Goal: Communication & Community: Answer question/provide support

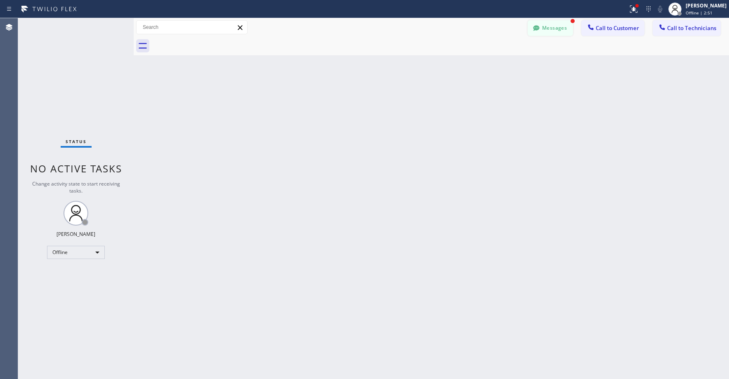
click at [543, 30] on button "Messages" at bounding box center [550, 28] width 45 height 16
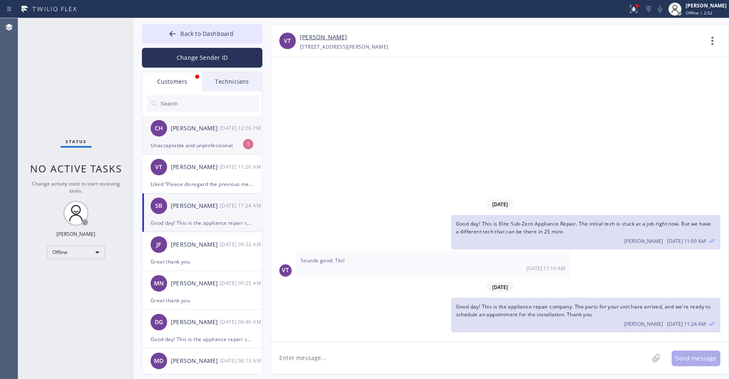
click at [199, 130] on div "[PERSON_NAME]" at bounding box center [195, 128] width 49 height 9
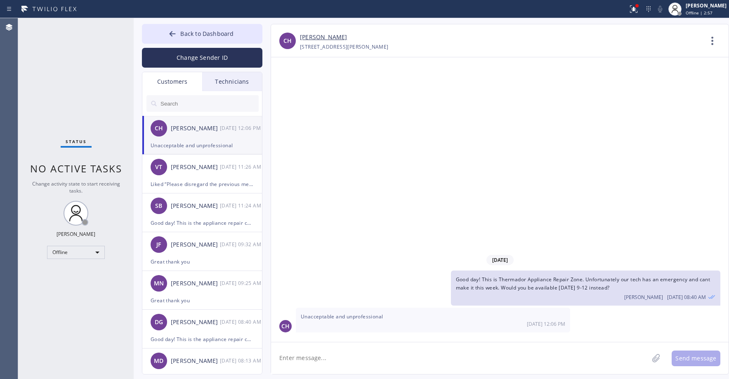
click at [322, 35] on link "[PERSON_NAME]" at bounding box center [323, 37] width 47 height 9
click at [83, 72] on div "Status No active tasks Change activity state to start receiving tasks. [PERSON_…" at bounding box center [76, 198] width 116 height 361
click at [203, 134] on div "CH [PERSON_NAME] [DATE] 12:06 PM" at bounding box center [202, 128] width 120 height 25
click at [204, 33] on span "Back to Dashboard" at bounding box center [206, 34] width 53 height 8
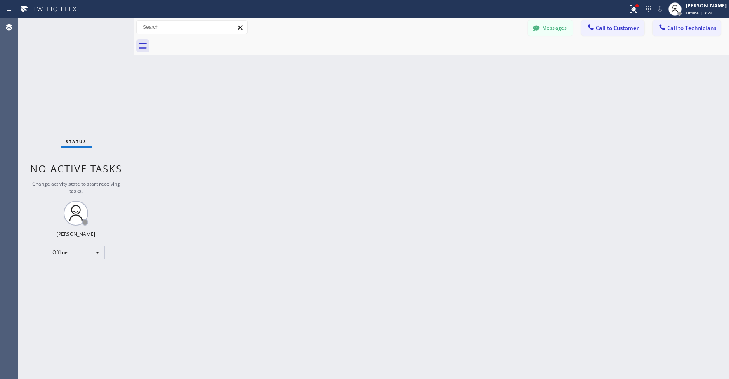
click at [81, 79] on div "Status No active tasks Change activity state to start receiving tasks. [PERSON_…" at bounding box center [76, 198] width 116 height 361
click at [71, 91] on div "Status No active tasks Change activity state to start receiving tasks. [PERSON_…" at bounding box center [76, 198] width 116 height 361
click at [80, 254] on div "Offline" at bounding box center [76, 252] width 58 height 13
click at [73, 285] on li "Unavailable" at bounding box center [75, 285] width 56 height 10
click at [349, 193] on div "Back to Dashboard Change Sender ID Customers Technicians CH [PERSON_NAME] [DATE…" at bounding box center [431, 198] width 595 height 361
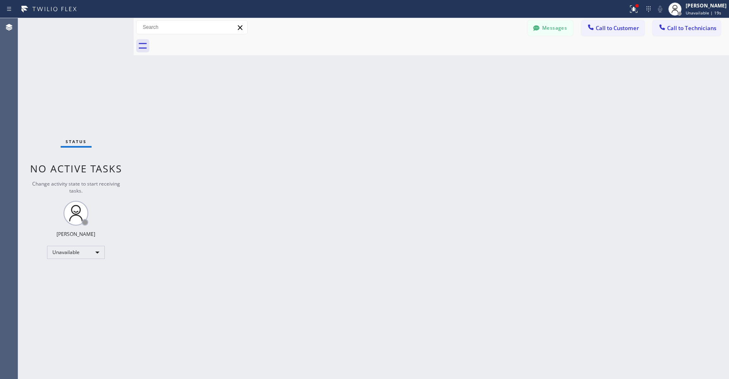
click at [47, 80] on div "Status No active tasks Change activity state to start receiving tasks. [PERSON_…" at bounding box center [76, 198] width 116 height 361
click at [64, 59] on div "Status No active tasks Change activity state to start receiving tasks. [PERSON_…" at bounding box center [76, 198] width 116 height 361
click at [50, 81] on div "Status No active tasks Change activity state to start receiving tasks. [PERSON_…" at bounding box center [76, 198] width 116 height 361
click at [55, 88] on div "Status No active tasks Change activity state to start receiving tasks. [PERSON_…" at bounding box center [76, 198] width 116 height 361
click at [66, 76] on div "Status No active tasks Change activity state to start receiving tasks. [PERSON_…" at bounding box center [76, 198] width 116 height 361
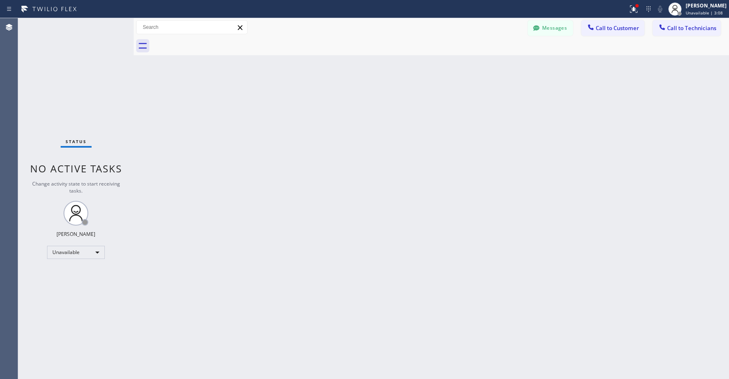
click at [61, 78] on div "Status No active tasks Change activity state to start receiving tasks. [PERSON_…" at bounding box center [76, 198] width 116 height 361
click at [75, 69] on div "Status No active tasks Change activity state to start receiving tasks. [PERSON_…" at bounding box center [76, 198] width 116 height 361
click at [639, 12] on icon at bounding box center [634, 9] width 10 height 10
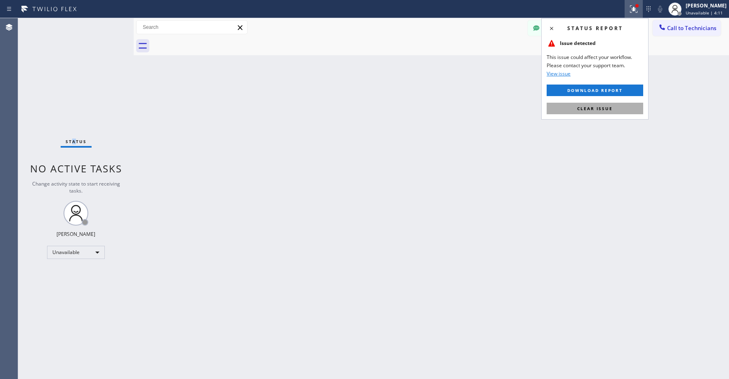
click at [628, 105] on button "Clear issue" at bounding box center [595, 109] width 97 height 12
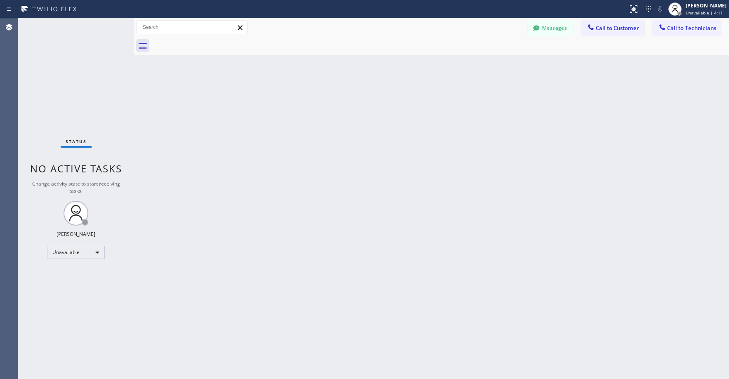
click at [527, 106] on div "Back to Dashboard Change Sender ID Customers Technicians CH [PERSON_NAME] [DATE…" at bounding box center [431, 198] width 595 height 361
click at [537, 31] on icon at bounding box center [536, 28] width 8 height 8
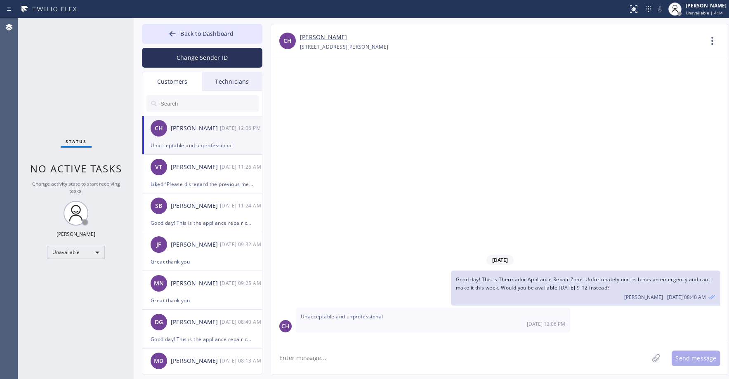
click at [208, 130] on div "[PERSON_NAME]" at bounding box center [195, 128] width 49 height 9
click at [326, 38] on link "[PERSON_NAME]" at bounding box center [323, 37] width 47 height 9
click at [58, 58] on div "Status No active tasks Change activity state to start receiving tasks. [PERSON_…" at bounding box center [76, 198] width 116 height 361
click at [80, 61] on div "Status No active tasks Change activity state to start receiving tasks. [PERSON_…" at bounding box center [76, 198] width 116 height 361
click at [192, 32] on span "Back to Dashboard" at bounding box center [206, 34] width 53 height 8
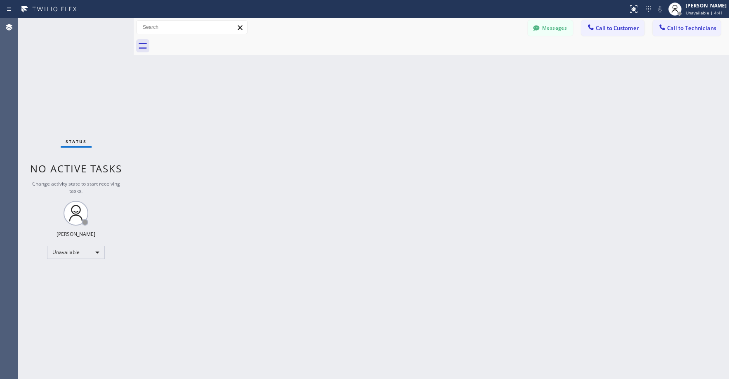
click at [76, 59] on div "Status No active tasks Change activity state to start receiving tasks. [PERSON_…" at bounding box center [76, 198] width 116 height 361
click at [85, 81] on div "Status No active tasks Change activity state to start receiving tasks. [PERSON_…" at bounding box center [76, 198] width 116 height 361
drag, startPoint x: 76, startPoint y: 92, endPoint x: 247, endPoint y: 78, distance: 170.9
click at [78, 92] on div "Status No active tasks Change activity state to start receiving tasks. [PERSON_…" at bounding box center [76, 198] width 116 height 361
click at [76, 81] on div "Status No active tasks Change activity state to start receiving tasks. [PERSON_…" at bounding box center [76, 198] width 116 height 361
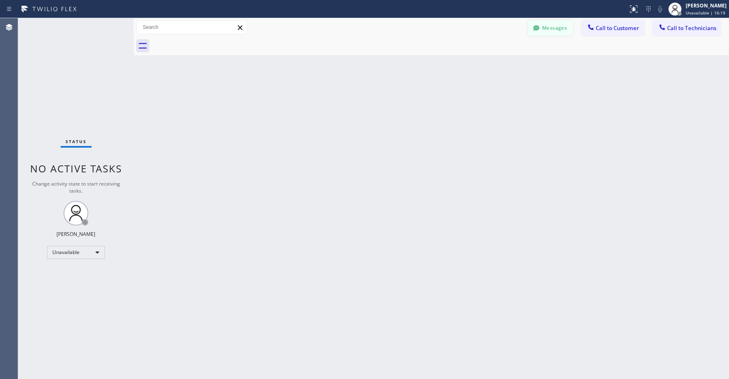
click at [546, 25] on button "Messages" at bounding box center [550, 28] width 45 height 16
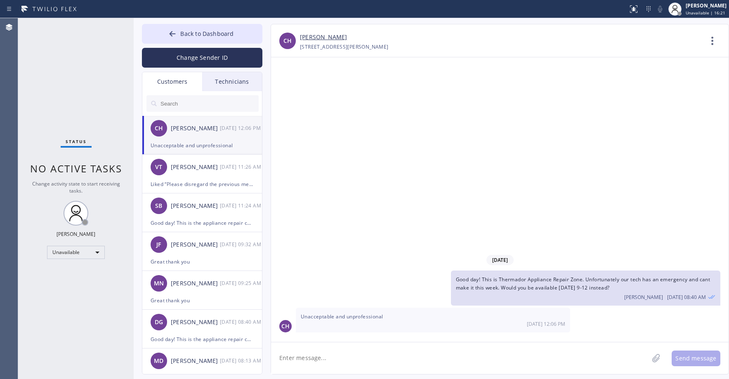
click at [196, 106] on input "text" at bounding box center [209, 103] width 99 height 17
paste input "QIDE9S"
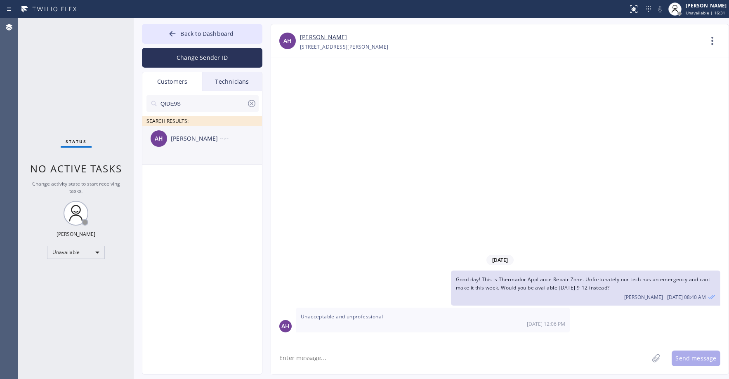
type input "QIDE9S"
click at [201, 148] on div "AH [PERSON_NAME] --:--" at bounding box center [202, 138] width 120 height 25
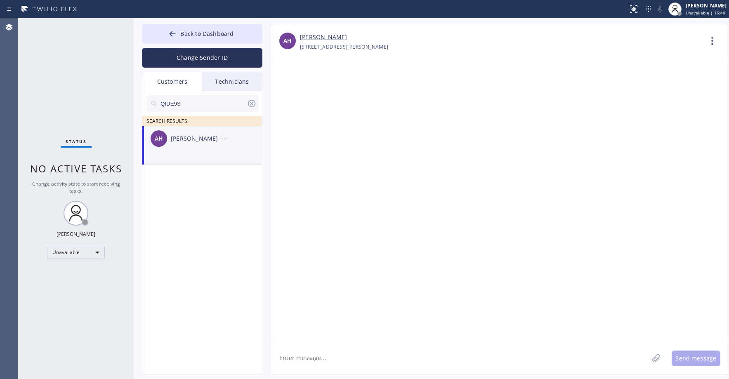
click at [207, 161] on li "AH [PERSON_NAME] --:--" at bounding box center [202, 145] width 120 height 39
click at [321, 362] on textarea at bounding box center [460, 358] width 378 height 32
paste textarea "Thermador Repair Group [GEOGRAPHIC_DATA]"
click at [574, 356] on textarea "Good day! This is Thermador Repair Group [GEOGRAPHIC_DATA]. Our tech is 10-15 m…" at bounding box center [467, 358] width 392 height 32
click at [594, 357] on textarea "Good day! This is Thermador Repair Group [GEOGRAPHIC_DATA]. Our tech is 10-15 m…" at bounding box center [467, 358] width 392 height 32
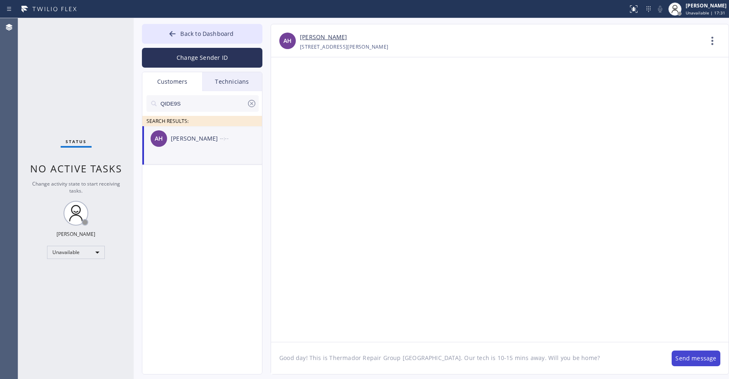
type textarea "Good day! This is Thermador Repair Group [GEOGRAPHIC_DATA]. Our tech is 10-15 m…"
click at [690, 357] on button "Send message" at bounding box center [696, 359] width 49 height 16
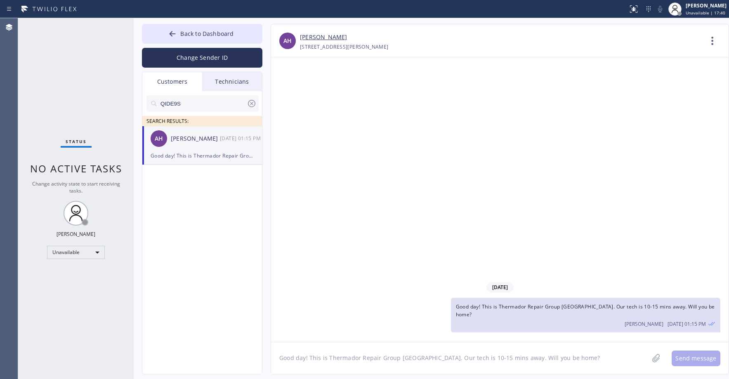
click at [57, 61] on div "Status No active tasks Change activity state to start receiving tasks. [PERSON_…" at bounding box center [76, 198] width 116 height 361
click at [249, 107] on icon at bounding box center [252, 104] width 10 height 10
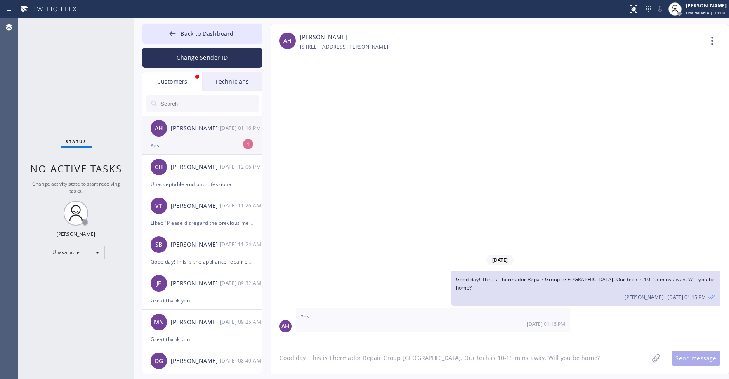
click at [201, 144] on div "Yes!" at bounding box center [202, 145] width 103 height 9
click at [327, 358] on textarea "Good day! This is Thermador Repair Group [GEOGRAPHIC_DATA]. Our tech is 10-15 m…" at bounding box center [460, 358] width 378 height 32
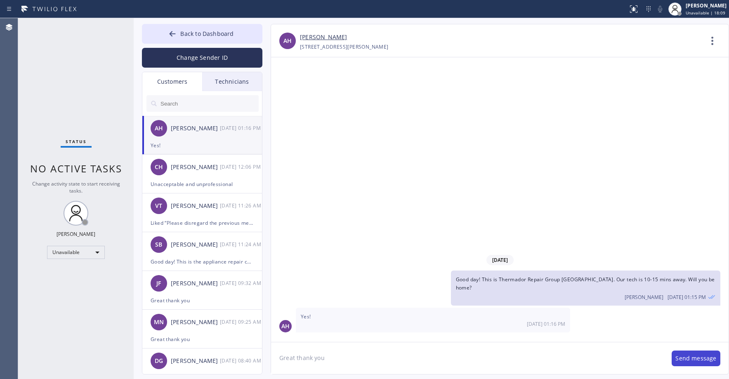
type textarea "Great thank you"
click at [690, 354] on button "Send message" at bounding box center [696, 359] width 49 height 16
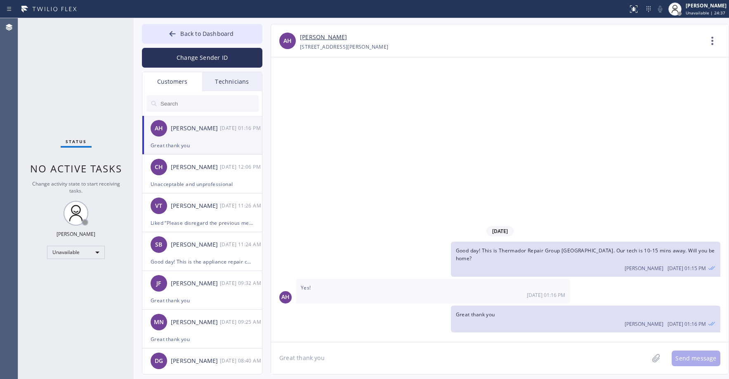
click at [71, 66] on div "Status No active tasks Change activity state to start receiving tasks. [PERSON_…" at bounding box center [76, 198] width 116 height 361
click at [56, 67] on div "Status No active tasks Change activity state to start receiving tasks. [PERSON_…" at bounding box center [76, 198] width 116 height 361
click at [217, 37] on span "Back to Dashboard" at bounding box center [206, 34] width 53 height 8
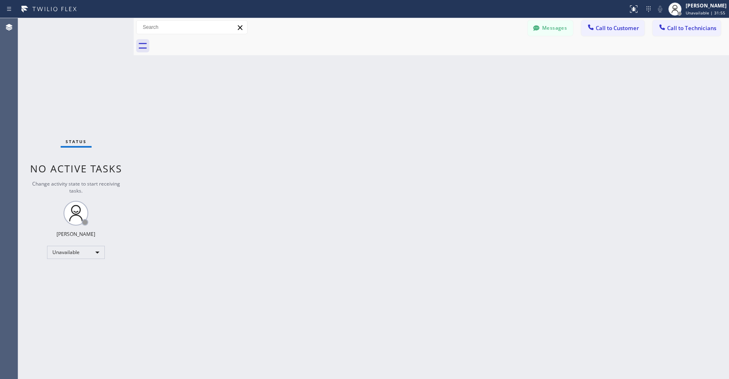
click at [66, 75] on div "Status No active tasks Change activity state to start receiving tasks. [PERSON_…" at bounding box center [76, 198] width 116 height 361
click at [68, 64] on div "Status No active tasks Change activity state to start receiving tasks. [PERSON_…" at bounding box center [76, 198] width 116 height 361
click at [65, 43] on div "Status No active tasks Change activity state to start receiving tasks. [PERSON_…" at bounding box center [76, 198] width 116 height 361
drag, startPoint x: 72, startPoint y: 76, endPoint x: 65, endPoint y: 220, distance: 143.4
click at [74, 80] on div "Status No active tasks Change activity state to start receiving tasks. [PERSON_…" at bounding box center [76, 198] width 116 height 361
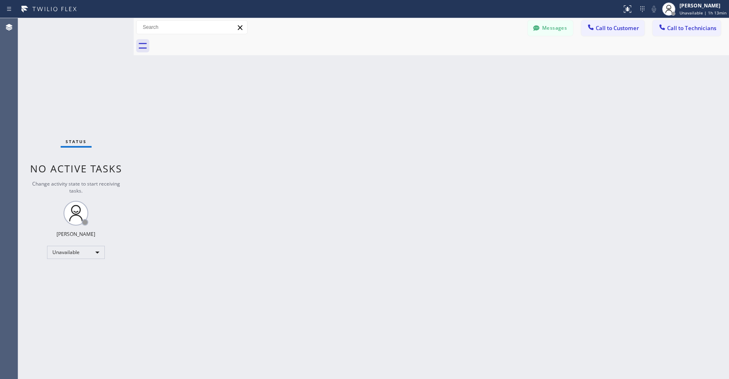
click at [483, 115] on div "Back to Dashboard Change Sender ID Customers Technicians [GEOGRAPHIC_DATA][PERS…" at bounding box center [431, 198] width 595 height 361
click at [72, 90] on div "Status No active tasks Change activity state to start receiving tasks. [PERSON_…" at bounding box center [76, 198] width 116 height 361
drag, startPoint x: 59, startPoint y: 78, endPoint x: 68, endPoint y: 160, distance: 82.2
click at [60, 80] on div "Status No active tasks Change activity state to start receiving tasks. [PERSON_…" at bounding box center [76, 198] width 116 height 361
click at [69, 60] on div "Status No active tasks Change activity state to start receiving tasks. [PERSON_…" at bounding box center [76, 198] width 116 height 361
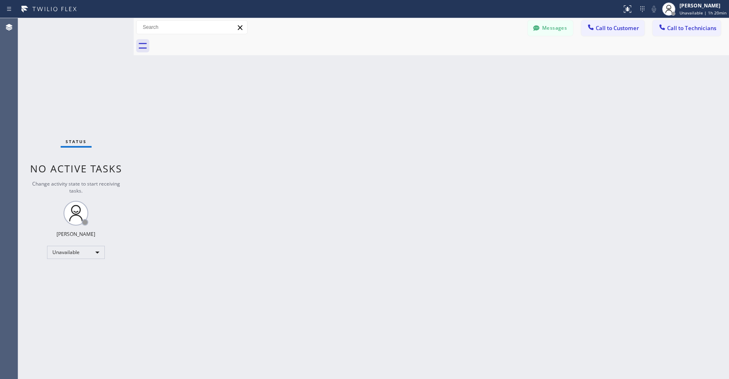
drag, startPoint x: 73, startPoint y: 72, endPoint x: 230, endPoint y: 19, distance: 165.8
click at [73, 73] on div "Status No active tasks Change activity state to start receiving tasks. [PERSON_…" at bounding box center [76, 198] width 116 height 361
click at [80, 58] on div "Status No active tasks Change activity state to start receiving tasks. [PERSON_…" at bounding box center [76, 198] width 116 height 361
click at [88, 72] on div "Status No active tasks Change activity state to start receiving tasks. [PERSON_…" at bounding box center [76, 198] width 116 height 361
click at [64, 61] on div "Status No active tasks Change activity state to start receiving tasks. [PERSON_…" at bounding box center [76, 198] width 116 height 361
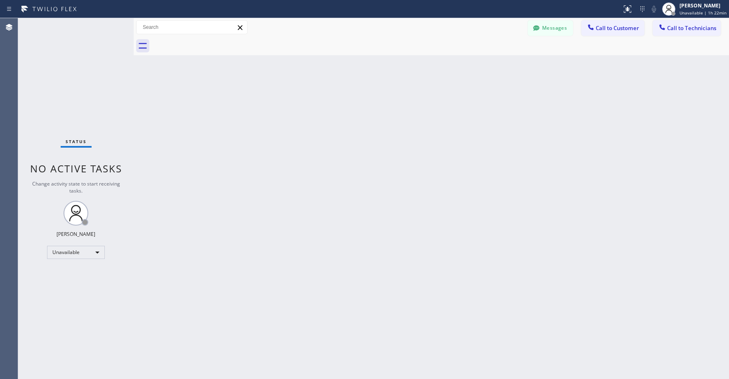
click at [70, 58] on div "Status No active tasks Change activity state to start receiving tasks. [PERSON_…" at bounding box center [76, 198] width 116 height 361
drag, startPoint x: 64, startPoint y: 44, endPoint x: 83, endPoint y: 139, distance: 96.4
click at [64, 45] on div "Status No active tasks Change activity state to start receiving tasks. [PERSON_…" at bounding box center [76, 198] width 116 height 361
click at [71, 76] on div "Status No active tasks Change activity state to start receiving tasks. [PERSON_…" at bounding box center [76, 198] width 116 height 361
drag, startPoint x: 72, startPoint y: 67, endPoint x: 67, endPoint y: 73, distance: 8.5
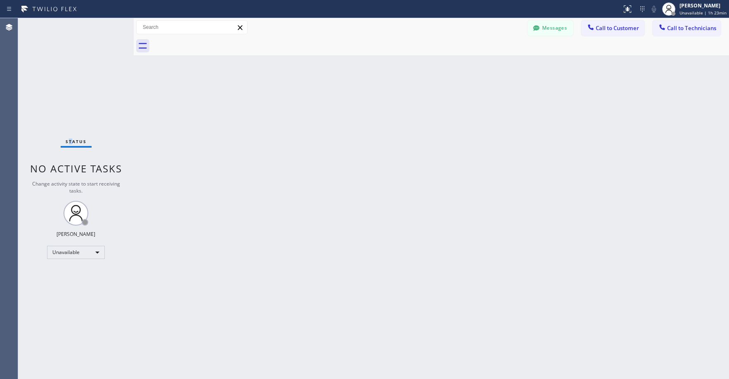
click at [68, 73] on div "Status No active tasks Change activity state to start receiving tasks. [PERSON_…" at bounding box center [76, 198] width 116 height 361
click at [67, 76] on div "Status No active tasks Change activity state to start receiving tasks. [PERSON_…" at bounding box center [76, 198] width 116 height 361
click at [77, 86] on div "Status No active tasks Change activity state to start receiving tasks. [PERSON_…" at bounding box center [76, 198] width 116 height 361
click at [80, 83] on div "Status No active tasks Change activity state to start receiving tasks. [PERSON_…" at bounding box center [76, 198] width 116 height 361
drag, startPoint x: 59, startPoint y: 85, endPoint x: 67, endPoint y: 213, distance: 129.0
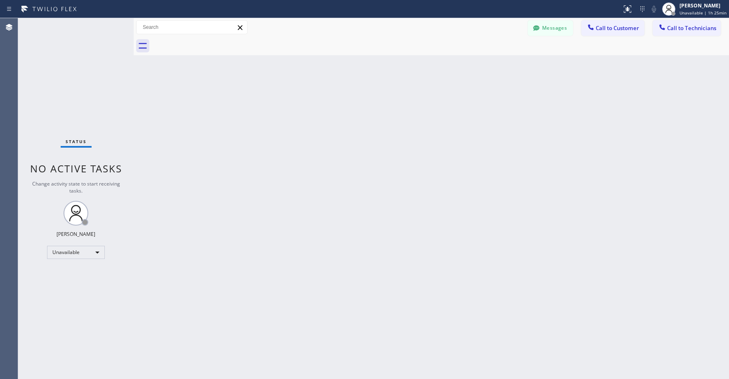
click at [59, 87] on div "Status No active tasks Change activity state to start receiving tasks. [PERSON_…" at bounding box center [76, 198] width 116 height 361
click at [80, 80] on div "Status No active tasks Change activity state to start receiving tasks. [PERSON_…" at bounding box center [76, 198] width 116 height 361
click at [99, 83] on div "Status No active tasks Change activity state to start receiving tasks. [PERSON_…" at bounding box center [76, 198] width 116 height 361
click at [546, 24] on button "Messages" at bounding box center [550, 28] width 45 height 16
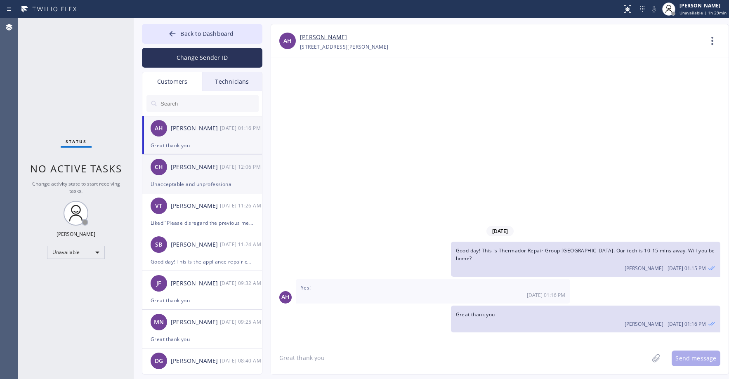
click at [209, 179] on div "CH [PERSON_NAME] [DATE] 12:06 PM" at bounding box center [202, 167] width 120 height 25
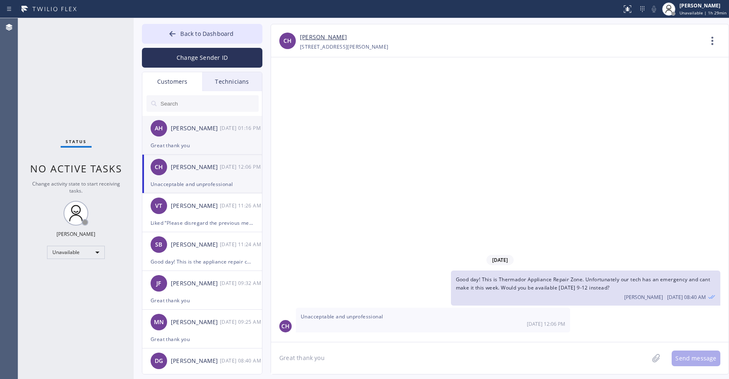
click at [196, 142] on div "Great thank you" at bounding box center [202, 145] width 103 height 9
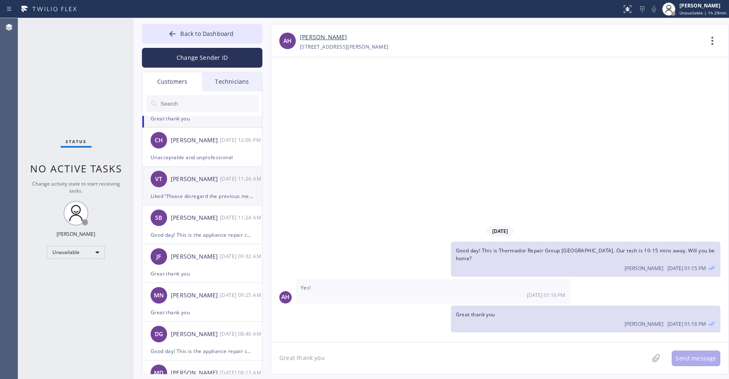
scroll to position [41, 0]
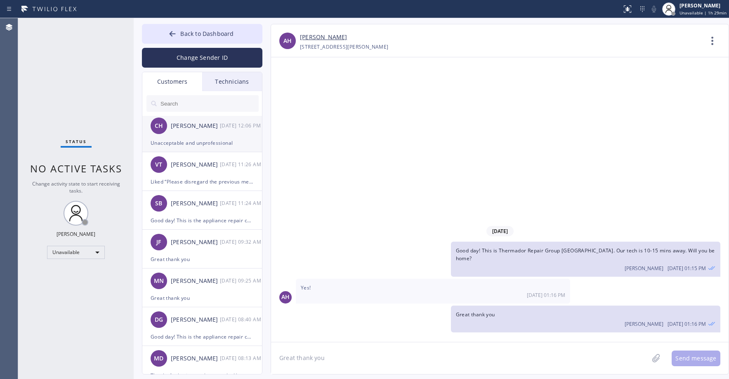
click at [210, 144] on div "Unacceptable and unprofessional" at bounding box center [202, 142] width 103 height 9
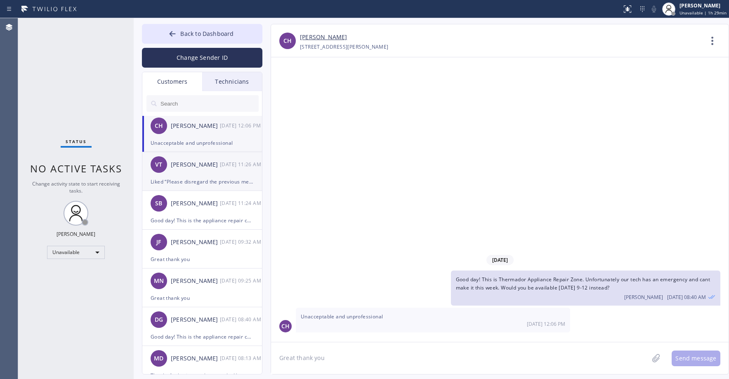
click at [205, 175] on div "VT [PERSON_NAME] [DATE] 11:26 AM" at bounding box center [202, 164] width 120 height 25
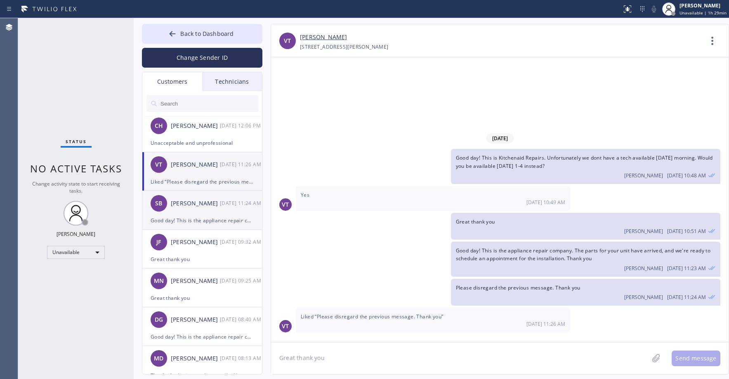
click at [208, 219] on div "Good day! This is the appliance repair company. The parts for your unit have ar…" at bounding box center [202, 220] width 103 height 9
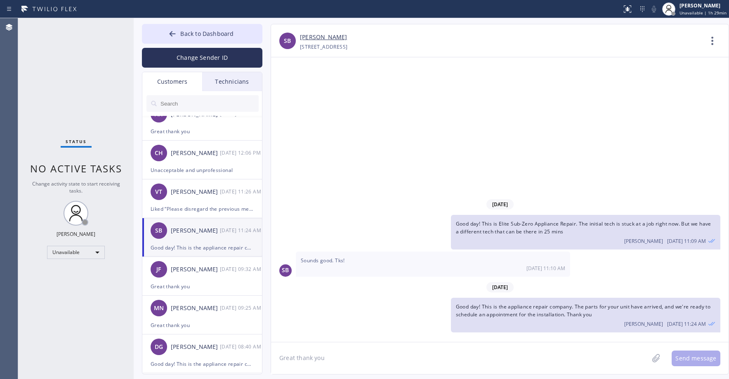
scroll to position [0, 0]
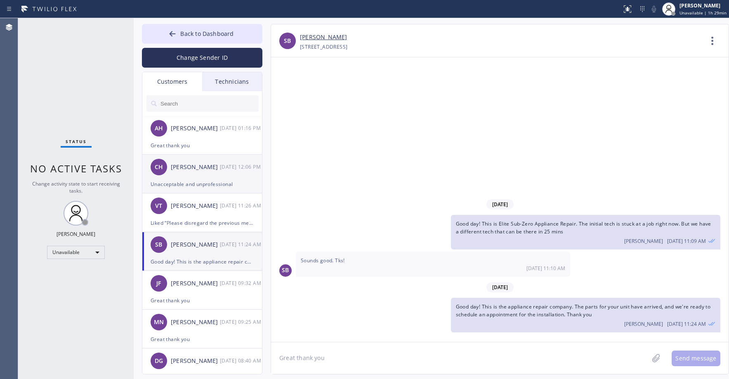
click at [197, 181] on div "Unacceptable and unprofessional" at bounding box center [202, 183] width 103 height 9
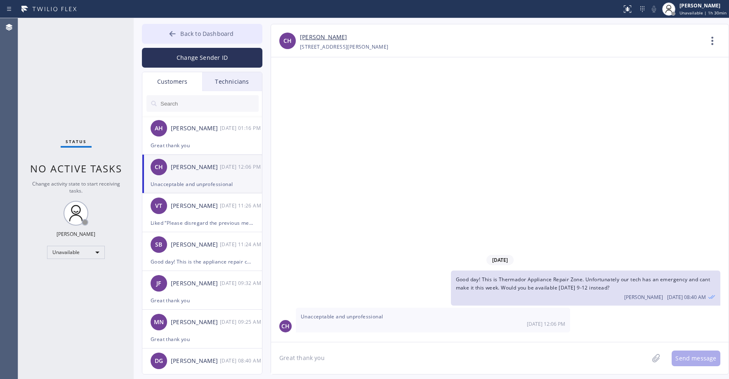
click at [208, 33] on span "Back to Dashboard" at bounding box center [206, 34] width 53 height 8
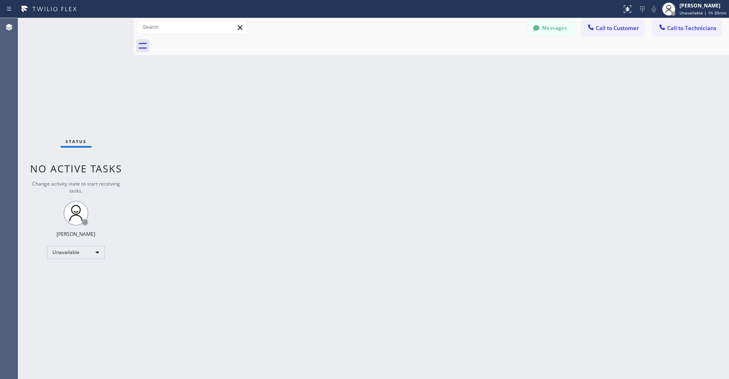
click at [98, 66] on div "Status No active tasks Change activity state to start receiving tasks. [PERSON_…" at bounding box center [76, 198] width 116 height 361
click at [74, 61] on div "Status No active tasks Change activity state to start receiving tasks. [PERSON_…" at bounding box center [76, 198] width 116 height 361
click at [549, 31] on button "Messages" at bounding box center [550, 28] width 45 height 16
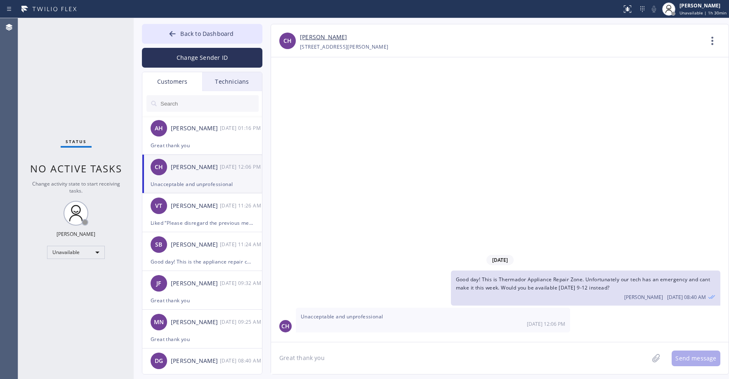
click at [191, 171] on div "[PERSON_NAME]" at bounding box center [195, 167] width 49 height 9
click at [224, 33] on span "Back to Dashboard" at bounding box center [206, 34] width 53 height 8
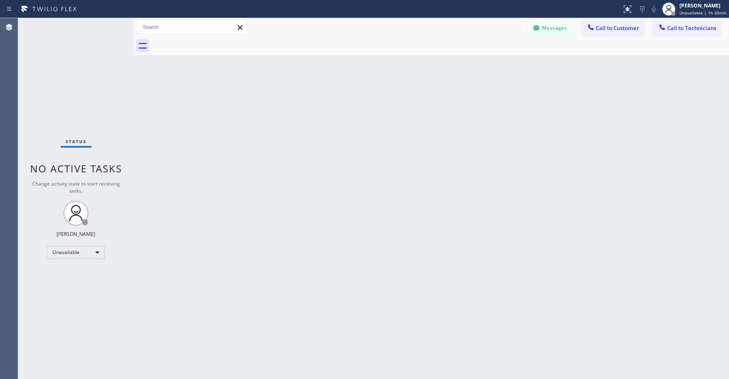
drag, startPoint x: 84, startPoint y: 75, endPoint x: 17, endPoint y: 379, distance: 311.1
click at [83, 76] on div "Status No active tasks Change activity state to start receiving tasks. [PERSON_…" at bounding box center [76, 198] width 116 height 361
click at [88, 108] on div "Status No active tasks Change activity state to start receiving tasks. [PERSON_…" at bounding box center [76, 198] width 116 height 361
drag, startPoint x: 54, startPoint y: 42, endPoint x: 69, endPoint y: 203, distance: 162.0
click at [55, 45] on div "Status No active tasks Change activity state to start receiving tasks. [PERSON_…" at bounding box center [76, 198] width 116 height 361
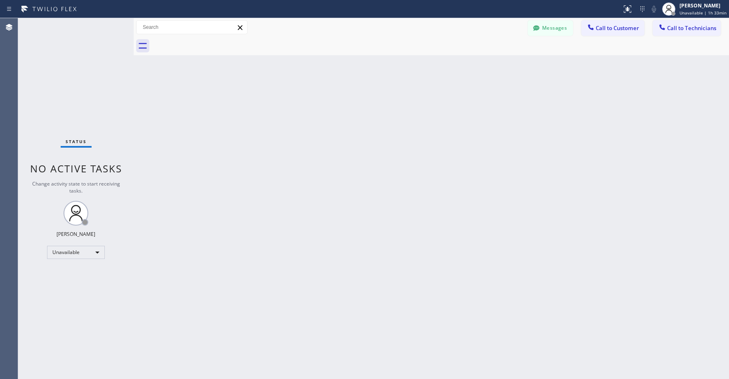
click at [84, 79] on div "Status No active tasks Change activity state to start receiving tasks. [PERSON_…" at bounding box center [76, 198] width 116 height 361
click at [90, 112] on div "Status No active tasks Change activity state to start receiving tasks. [PERSON_…" at bounding box center [76, 198] width 116 height 361
click at [86, 90] on div "Status No active tasks Change activity state to start receiving tasks. [PERSON_…" at bounding box center [76, 198] width 116 height 361
click at [64, 64] on div "Status No active tasks Change activity state to start receiving tasks. [PERSON_…" at bounding box center [76, 198] width 116 height 361
click at [57, 75] on div "Status No active tasks Change activity state to start receiving tasks. [PERSON_…" at bounding box center [76, 198] width 116 height 361
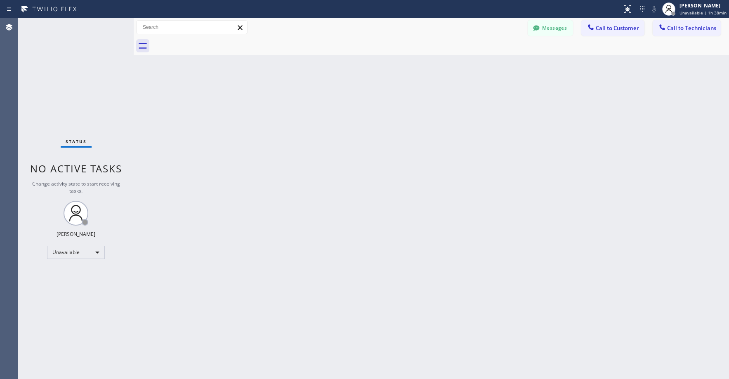
click at [65, 94] on div "Status No active tasks Change activity state to start receiving tasks. [PERSON_…" at bounding box center [76, 198] width 116 height 361
drag, startPoint x: 79, startPoint y: 76, endPoint x: 92, endPoint y: 187, distance: 111.8
click at [79, 77] on div "Status No active tasks Change activity state to start receiving tasks. [PERSON_…" at bounding box center [76, 198] width 116 height 361
click at [70, 95] on div "Status No active tasks Change activity state to start receiving tasks. [PERSON_…" at bounding box center [76, 198] width 116 height 361
click at [67, 72] on div "Status No active tasks Change activity state to start receiving tasks. [PERSON_…" at bounding box center [76, 198] width 116 height 361
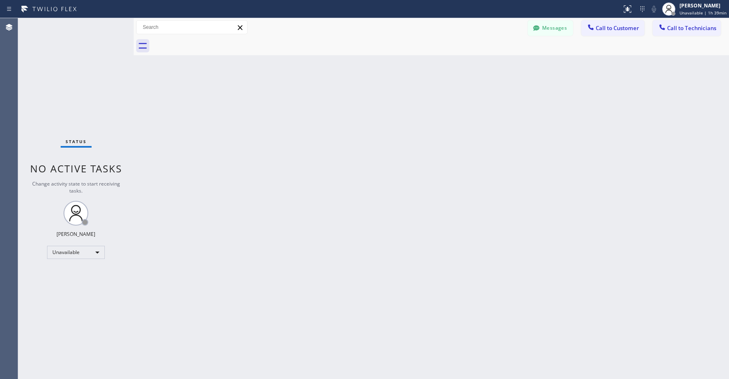
click at [69, 63] on div "Status No active tasks Change activity state to start receiving tasks. [PERSON_…" at bounding box center [76, 198] width 116 height 361
click at [69, 66] on div "Status No active tasks Change activity state to start receiving tasks. [PERSON_…" at bounding box center [76, 198] width 116 height 361
click at [58, 55] on div "Status No active tasks Change activity state to start receiving tasks. [PERSON_…" at bounding box center [76, 198] width 116 height 361
click at [79, 67] on div "Status No active tasks Change activity state to start receiving tasks. [PERSON_…" at bounding box center [76, 198] width 116 height 361
click at [61, 78] on div "Status No active tasks Change activity state to start receiving tasks. [PERSON_…" at bounding box center [76, 198] width 116 height 361
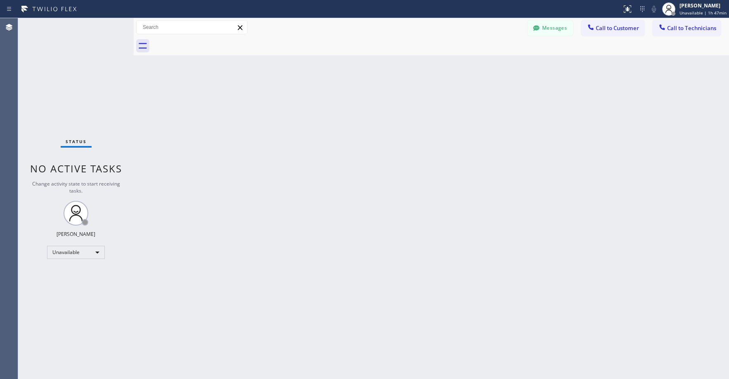
click at [74, 90] on div "Status No active tasks Change activity state to start receiving tasks. [PERSON_…" at bounding box center [76, 198] width 116 height 361
drag, startPoint x: 82, startPoint y: 53, endPoint x: 43, endPoint y: 296, distance: 246.5
click at [83, 57] on div "Status No active tasks Change activity state to start receiving tasks. [PERSON_…" at bounding box center [76, 198] width 116 height 361
click at [72, 102] on div "Status No active tasks Change activity state to start receiving tasks. [PERSON_…" at bounding box center [76, 198] width 116 height 361
click at [70, 66] on div "Status No active tasks Change activity state to start receiving tasks. [PERSON_…" at bounding box center [76, 198] width 116 height 361
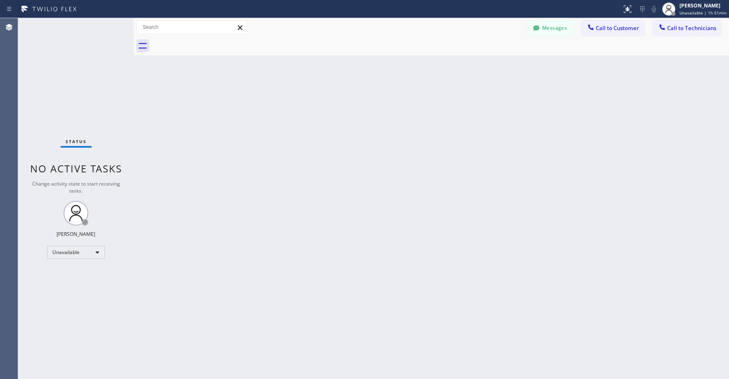
click at [68, 79] on div "Status No active tasks Change activity state to start receiving tasks. [PERSON_…" at bounding box center [76, 198] width 116 height 361
click at [67, 100] on div "Status No active tasks Change activity state to start receiving tasks. [PERSON_…" at bounding box center [76, 198] width 116 height 361
click at [50, 57] on div "Status No active tasks Change activity state to start receiving tasks. [PERSON_…" at bounding box center [76, 198] width 116 height 361
click at [70, 77] on div "Status No active tasks Change activity state to start receiving tasks. [PERSON_…" at bounding box center [76, 198] width 116 height 361
drag, startPoint x: 85, startPoint y: 54, endPoint x: 55, endPoint y: 233, distance: 181.1
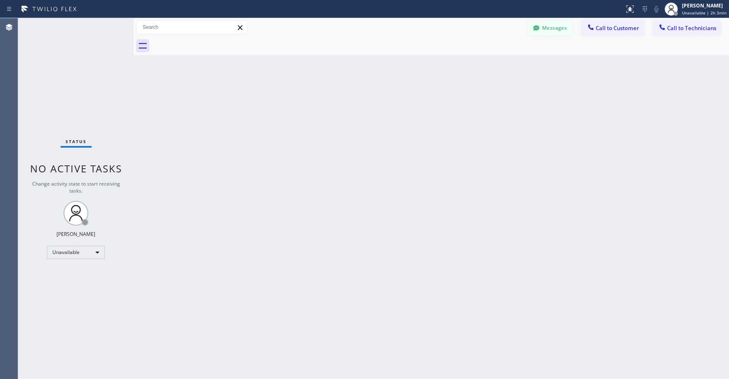
click at [85, 55] on div "Status No active tasks Change activity state to start receiving tasks. [PERSON_…" at bounding box center [76, 198] width 116 height 361
click at [84, 76] on div "Status No active tasks Change activity state to start receiving tasks. [PERSON_…" at bounding box center [76, 198] width 116 height 361
drag, startPoint x: 68, startPoint y: 52, endPoint x: 147, endPoint y: 68, distance: 80.4
click at [69, 53] on div "Status No active tasks Change activity state to start receiving tasks. [PERSON_…" at bounding box center [76, 198] width 116 height 361
drag, startPoint x: 54, startPoint y: 45, endPoint x: 96, endPoint y: 40, distance: 41.9
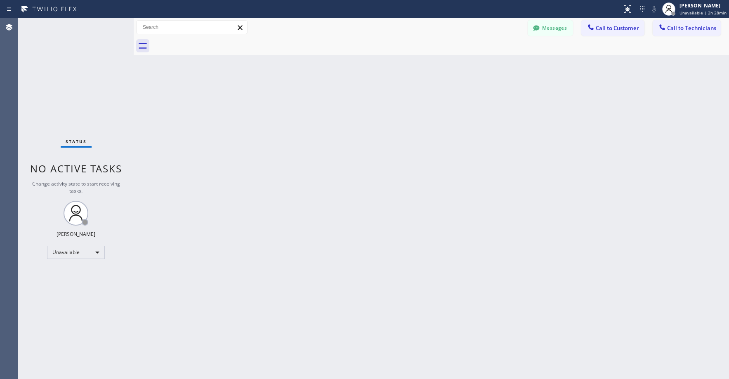
click at [54, 45] on div "Status No active tasks Change activity state to start receiving tasks. [PERSON_…" at bounding box center [76, 198] width 116 height 361
drag, startPoint x: 78, startPoint y: 75, endPoint x: 71, endPoint y: 157, distance: 82.4
click at [78, 78] on div "Status No active tasks Change activity state to start receiving tasks. [PERSON_…" at bounding box center [76, 198] width 116 height 361
click at [77, 58] on div "Status No active tasks Change activity state to start receiving tasks. [PERSON_…" at bounding box center [76, 198] width 116 height 361
click at [47, 61] on div "Status No active tasks Change activity state to start receiving tasks. [PERSON_…" at bounding box center [76, 198] width 116 height 361
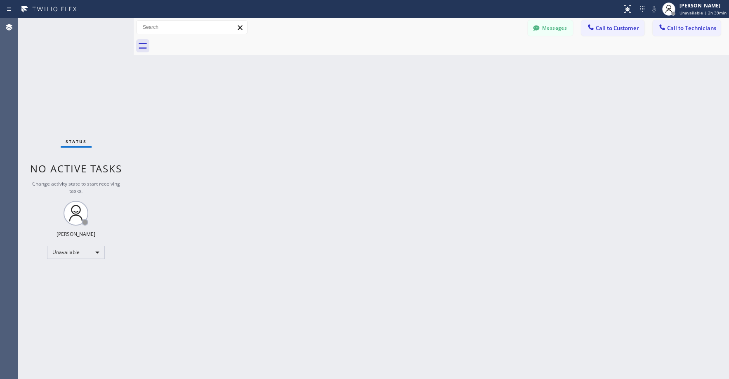
click at [68, 70] on div "Status No active tasks Change activity state to start receiving tasks. [PERSON_…" at bounding box center [76, 198] width 116 height 361
drag, startPoint x: 53, startPoint y: 68, endPoint x: 49, endPoint y: 104, distance: 35.7
click at [53, 69] on div "Status No active tasks Change activity state to start receiving tasks. [PERSON_…" at bounding box center [76, 198] width 116 height 361
click at [63, 65] on div "Status No active tasks Change activity state to start receiving tasks. [PERSON_…" at bounding box center [76, 198] width 116 height 361
drag, startPoint x: 71, startPoint y: 52, endPoint x: 213, endPoint y: 26, distance: 144.1
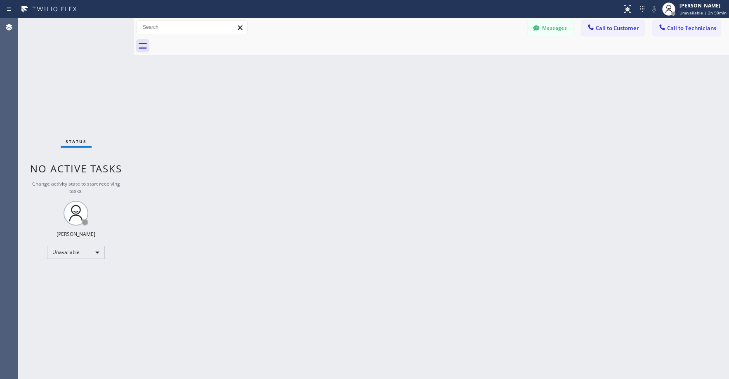
click at [73, 56] on div "Status No active tasks Change activity state to start receiving tasks. [PERSON_…" at bounding box center [76, 198] width 116 height 361
click at [83, 80] on div "Status No active tasks Change activity state to start receiving tasks. [PERSON_…" at bounding box center [76, 198] width 116 height 361
drag, startPoint x: 73, startPoint y: 61, endPoint x: 99, endPoint y: 217, distance: 158.5
click at [73, 62] on div "Status No active tasks Change activity state to start receiving tasks. [PERSON_…" at bounding box center [76, 198] width 116 height 361
drag, startPoint x: 58, startPoint y: 59, endPoint x: 53, endPoint y: 69, distance: 11.3
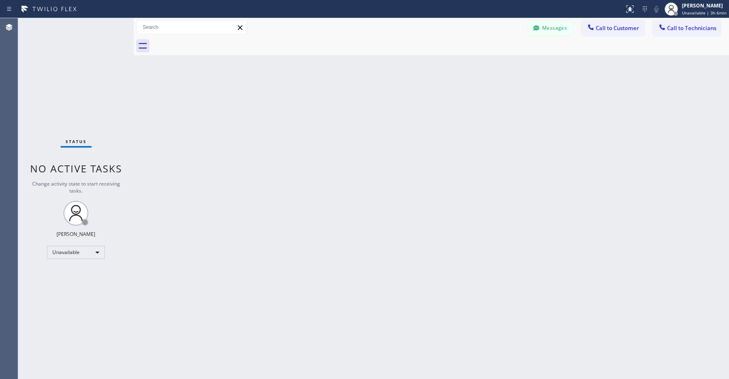
click at [58, 61] on div "Status No active tasks Change activity state to start receiving tasks. [PERSON_…" at bounding box center [76, 198] width 116 height 361
click at [65, 97] on div "Status No active tasks Change activity state to start receiving tasks. [PERSON_…" at bounding box center [76, 198] width 116 height 361
click at [69, 53] on div "Status No active tasks Change activity state to start receiving tasks. [PERSON_…" at bounding box center [76, 198] width 116 height 361
drag, startPoint x: 68, startPoint y: 67, endPoint x: 40, endPoint y: 221, distance: 156.9
click at [68, 69] on div "Status No active tasks Change activity state to start receiving tasks. [PERSON_…" at bounding box center [76, 198] width 116 height 361
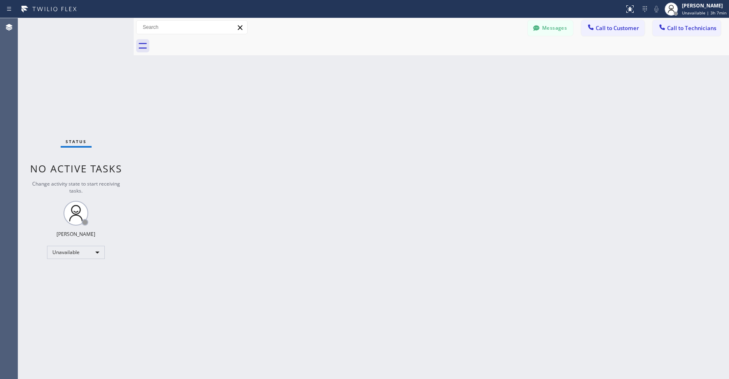
drag, startPoint x: 77, startPoint y: 45, endPoint x: 0, endPoint y: 327, distance: 291.7
click at [77, 49] on div "Status No active tasks Change activity state to start receiving tasks. [PERSON_…" at bounding box center [76, 198] width 116 height 361
drag, startPoint x: 68, startPoint y: 85, endPoint x: 78, endPoint y: 251, distance: 166.2
click at [68, 87] on div "Status No active tasks Change activity state to start receiving tasks. [PERSON_…" at bounding box center [76, 198] width 116 height 361
click at [70, 59] on div "Status No active tasks Change activity state to start receiving tasks. [PERSON_…" at bounding box center [76, 198] width 116 height 361
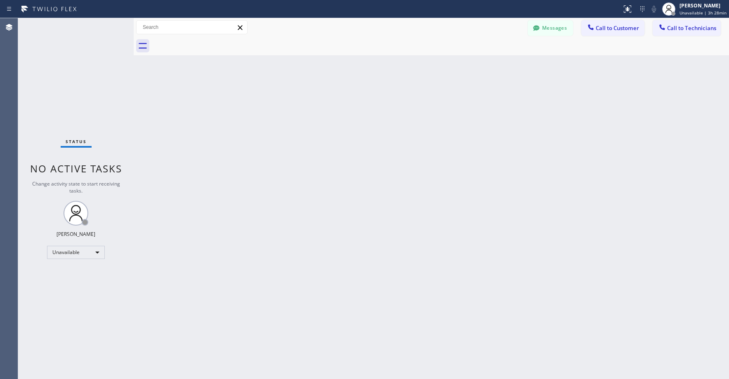
click at [70, 65] on div "Status No active tasks Change activity state to start receiving tasks. [PERSON_…" at bounding box center [76, 198] width 116 height 361
click at [67, 62] on div "Status No active tasks Change activity state to start receiving tasks. [PERSON_…" at bounding box center [76, 198] width 116 height 361
drag, startPoint x: 79, startPoint y: 78, endPoint x: 40, endPoint y: 187, distance: 115.9
click at [79, 78] on div "Status No active tasks Change activity state to start receiving tasks. [PERSON_…" at bounding box center [76, 198] width 116 height 361
drag, startPoint x: 60, startPoint y: 83, endPoint x: 270, endPoint y: 63, distance: 211.4
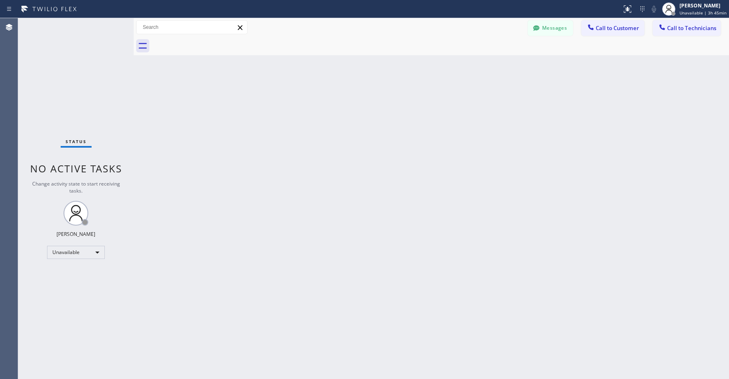
click at [62, 83] on div "Status No active tasks Change activity state to start receiving tasks. [PERSON_…" at bounding box center [76, 198] width 116 height 361
click at [546, 31] on button "Messages" at bounding box center [550, 28] width 45 height 16
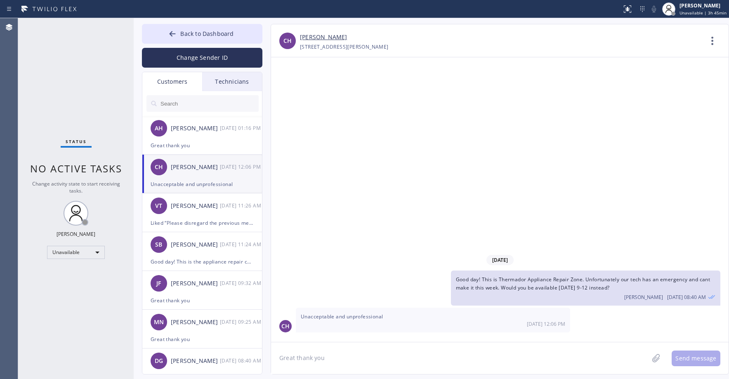
click at [183, 103] on input "text" at bounding box center [209, 103] width 99 height 17
paste input "4YHAH2"
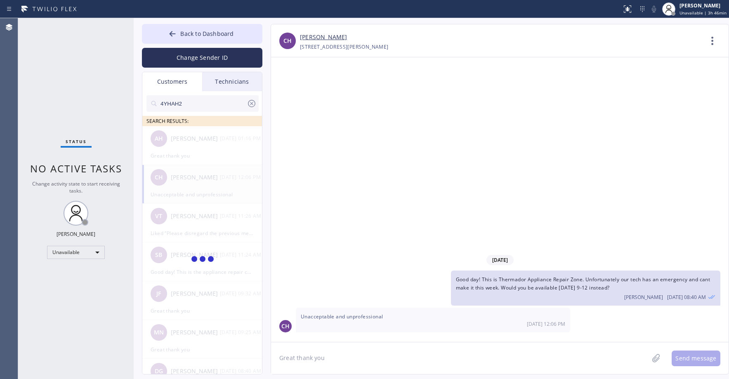
type input "4YHAH2"
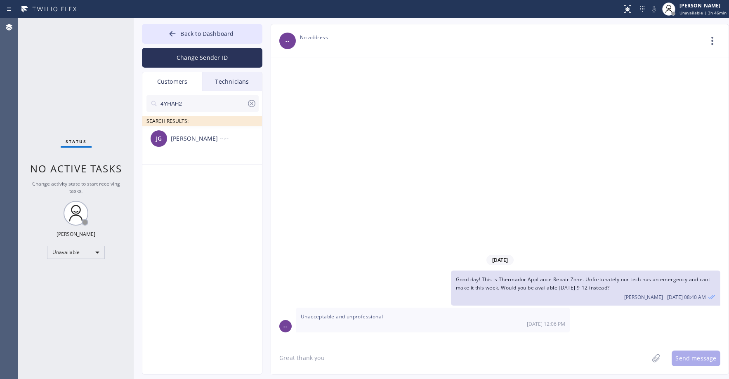
click at [198, 103] on input "4YHAH2" at bounding box center [203, 103] width 87 height 17
click at [202, 147] on div "[PERSON_NAME] --:--" at bounding box center [202, 138] width 120 height 25
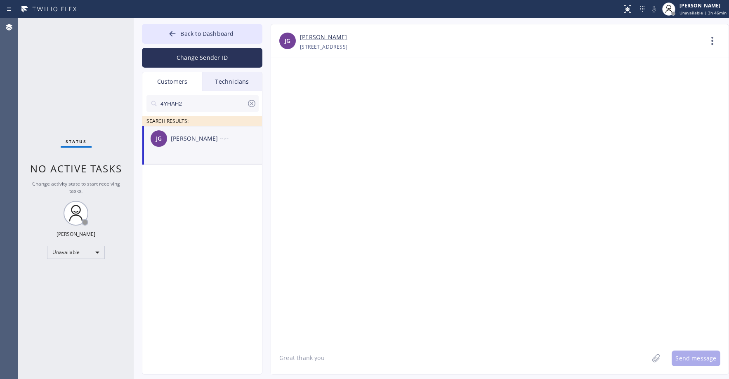
click at [310, 359] on textarea "Great thank you" at bounding box center [460, 358] width 378 height 32
paste textarea "5 Star Appliance Repair [GEOGRAPHIC_DATA]"
drag, startPoint x: 63, startPoint y: 68, endPoint x: 76, endPoint y: 78, distance: 16.2
click at [64, 69] on div "Status No active tasks Change activity state to start receiving tasks. [PERSON_…" at bounding box center [76, 198] width 116 height 361
click at [661, 359] on textarea "Good day! This is 5 Star Appliance Repair [GEOGRAPHIC_DATA]. Unfortunately our …" at bounding box center [467, 358] width 392 height 32
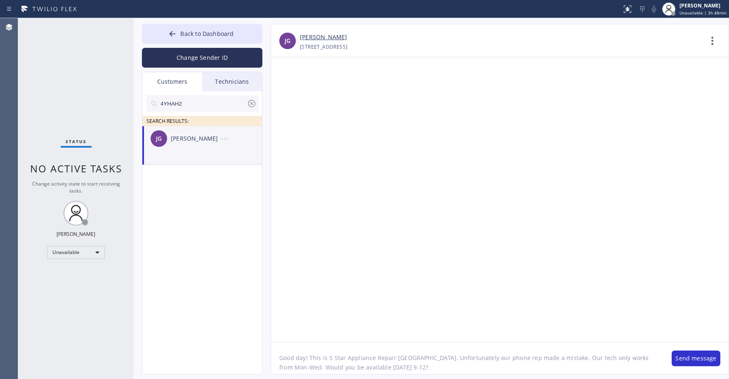
type textarea "Good day! This is 5 Star Appliance Repair [GEOGRAPHIC_DATA]. Unfortunately our …"
click at [694, 361] on button "Send message" at bounding box center [696, 359] width 49 height 16
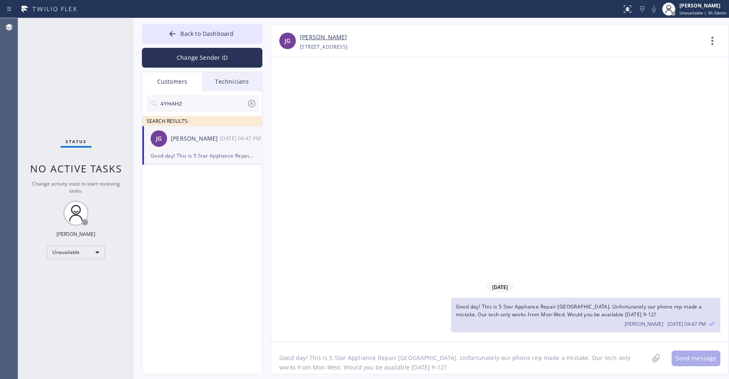
click at [70, 85] on div "Status No active tasks Change activity state to start receiving tasks. [PERSON_…" at bounding box center [76, 198] width 116 height 361
click at [251, 104] on icon at bounding box center [251, 103] width 7 height 7
click at [78, 92] on div "Status No active tasks Change activity state to start receiving tasks. [PERSON_…" at bounding box center [76, 198] width 116 height 361
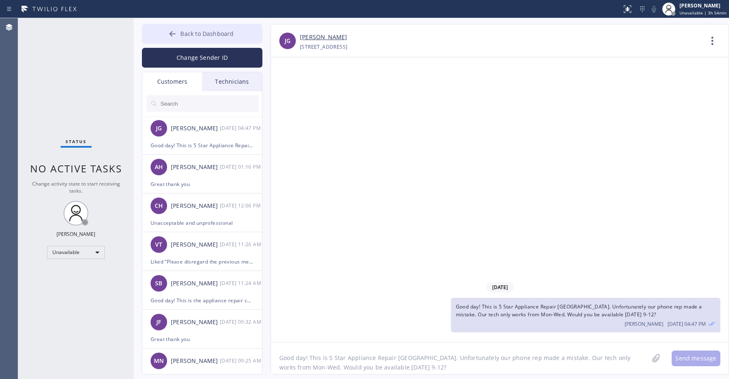
click at [195, 36] on span "Back to Dashboard" at bounding box center [206, 34] width 53 height 8
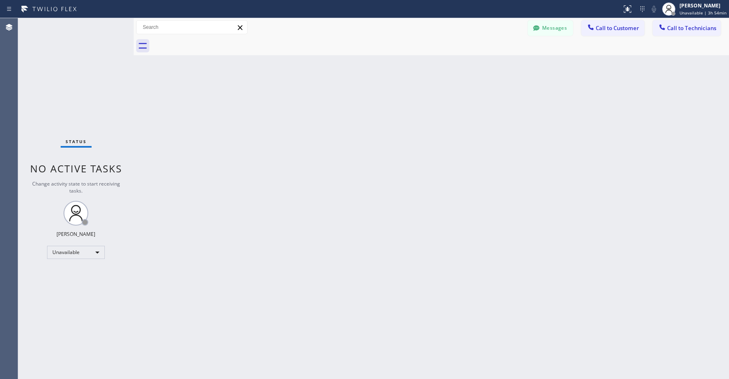
click at [101, 85] on div "Status No active tasks Change activity state to start receiving tasks. [PERSON_…" at bounding box center [76, 198] width 116 height 361
click at [301, 158] on div "Back to Dashboard Change Sender ID Customers Technicians [PERSON_NAME] [DATE] 0…" at bounding box center [431, 198] width 595 height 361
click at [74, 66] on div "Status No active tasks Change activity state to start receiving tasks. [PERSON_…" at bounding box center [76, 198] width 116 height 361
click at [72, 82] on div "Status No active tasks Change activity state to start receiving tasks. [PERSON_…" at bounding box center [76, 198] width 116 height 361
drag, startPoint x: 57, startPoint y: 87, endPoint x: 59, endPoint y: 92, distance: 5.7
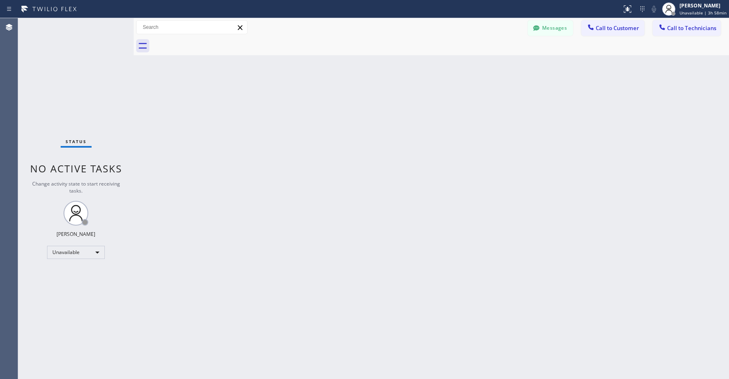
click at [58, 89] on div "Status No active tasks Change activity state to start receiving tasks. [PERSON_…" at bounding box center [76, 198] width 116 height 361
click at [84, 119] on div "Status No active tasks Change activity state to start receiving tasks. [PERSON_…" at bounding box center [76, 198] width 116 height 361
click at [248, 132] on div "Back to Dashboard Change Sender ID Customers Technicians [PERSON_NAME] [DATE] 0…" at bounding box center [431, 198] width 595 height 361
click at [80, 257] on div "Unavailable" at bounding box center [76, 252] width 58 height 13
click at [75, 265] on li "Offline" at bounding box center [75, 264] width 56 height 10
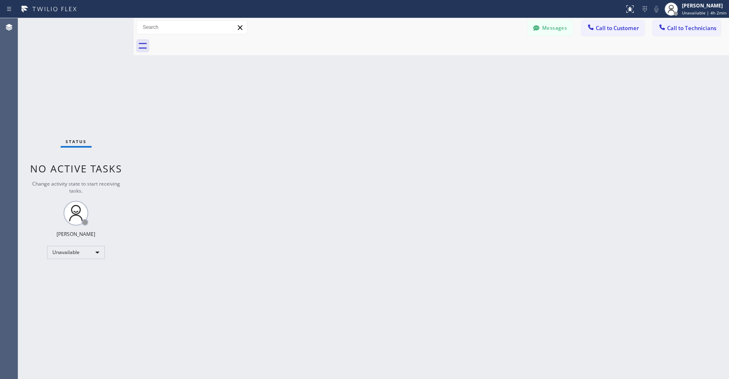
click at [76, 69] on div "Status No active tasks Change activity state to start receiving tasks. [PERSON_…" at bounding box center [76, 198] width 116 height 361
click at [81, 69] on div "Status No active tasks Change activity state to start receiving tasks. [PERSON_…" at bounding box center [76, 198] width 116 height 361
click at [80, 99] on div "Status No active tasks Change activity state to start receiving tasks. [PERSON_…" at bounding box center [76, 198] width 116 height 361
click at [711, 12] on span "Offline | 10s" at bounding box center [698, 13] width 25 height 6
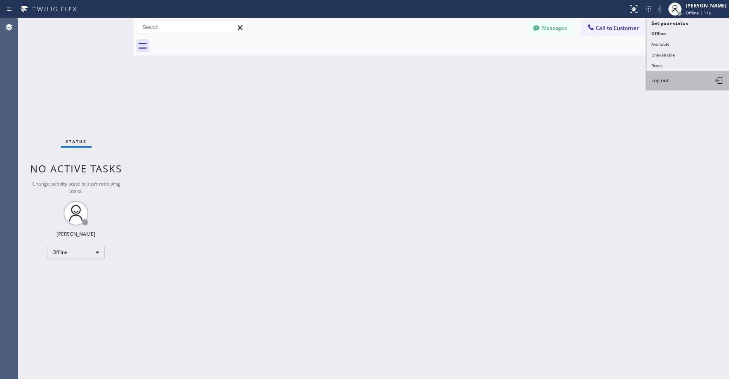
click at [668, 74] on button "Log out" at bounding box center [688, 80] width 83 height 18
